Goal: Find specific page/section: Find specific page/section

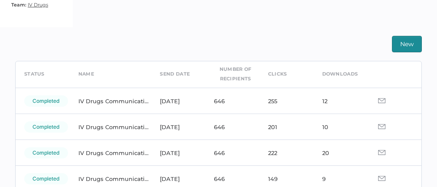
scroll to position [36, 0]
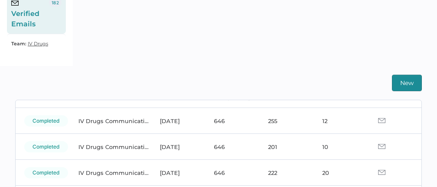
scroll to position [48, 0]
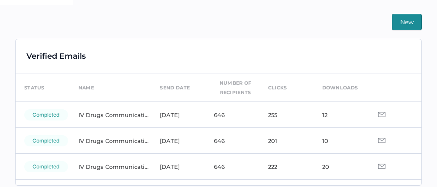
scroll to position [200, 0]
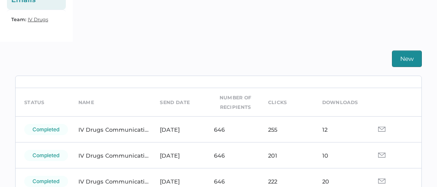
scroll to position [21, 0]
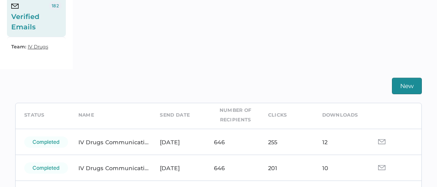
scroll to position [28, 0]
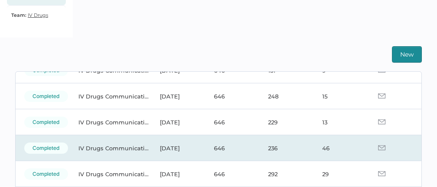
scroll to position [158, 0]
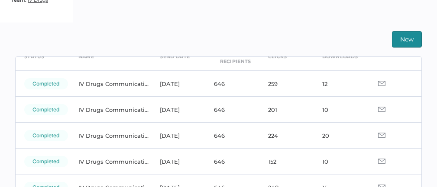
scroll to position [51, 0]
